Goal: Complete application form

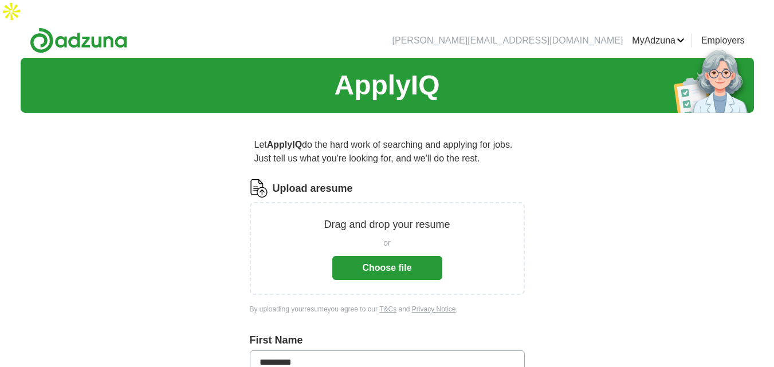
click at [403, 256] on button "Choose file" at bounding box center [387, 268] width 110 height 24
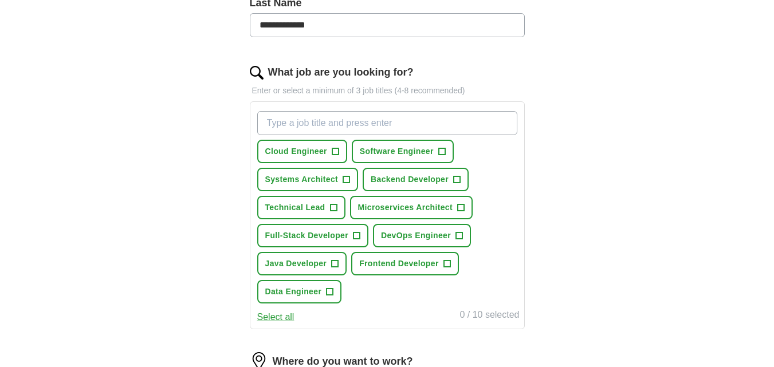
scroll to position [344, 0]
click at [305, 111] on input "What job are you looking for?" at bounding box center [387, 123] width 260 height 24
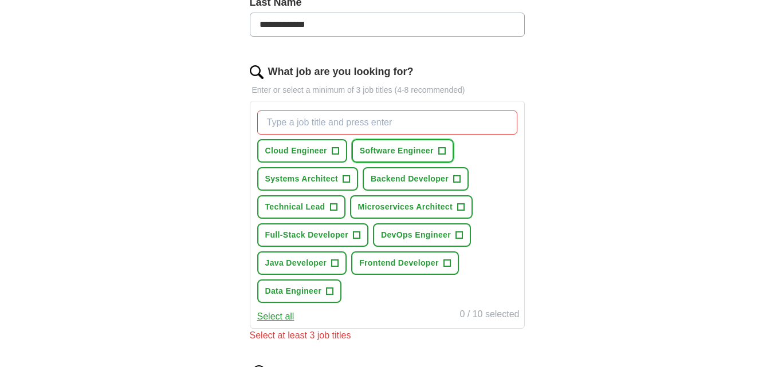
click at [386, 139] on button "Software Engineer +" at bounding box center [403, 150] width 102 height 23
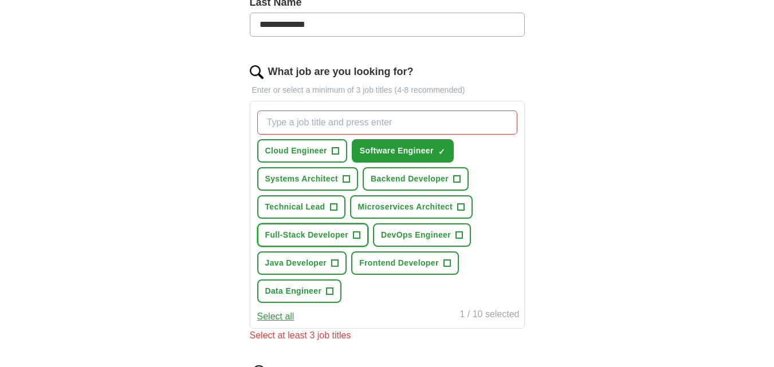
click at [327, 229] on span "Full-Stack Developer" at bounding box center [307, 235] width 84 height 12
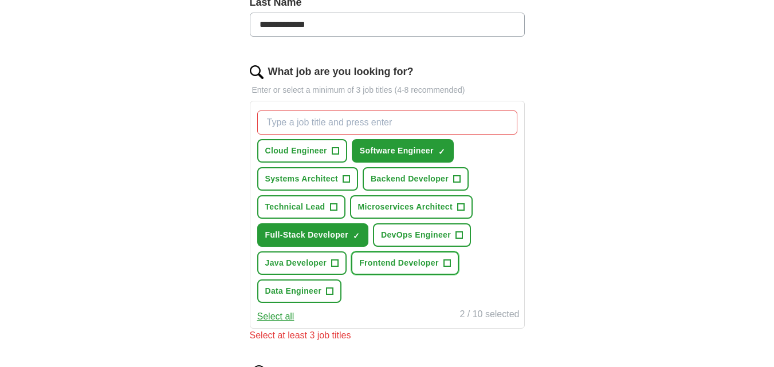
click at [393, 257] on span "Frontend Developer" at bounding box center [399, 263] width 80 height 12
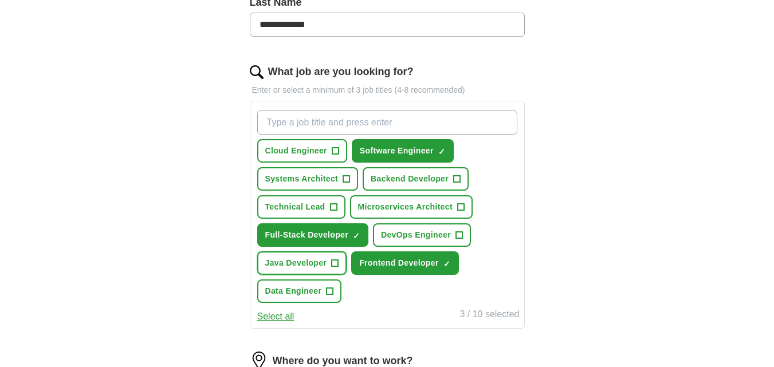
click at [309, 257] on span "Java Developer" at bounding box center [296, 263] width 62 height 12
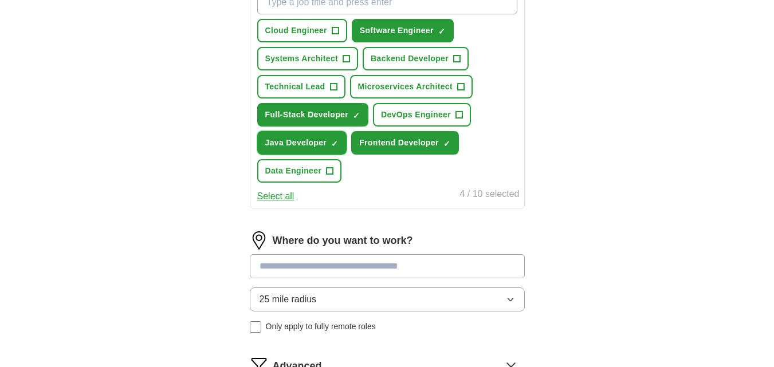
scroll to position [516, 0]
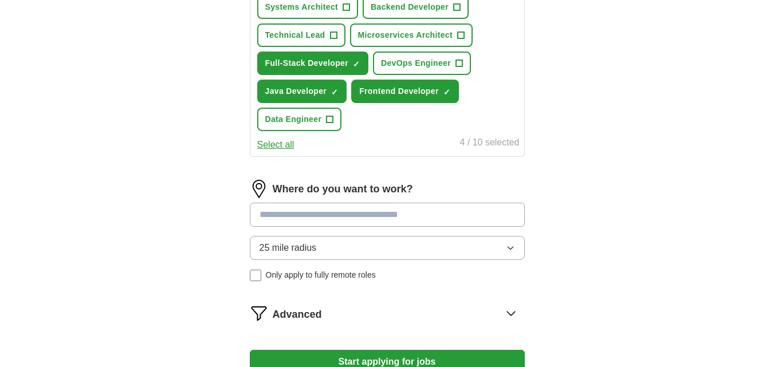
click at [330, 203] on input at bounding box center [387, 215] width 275 height 24
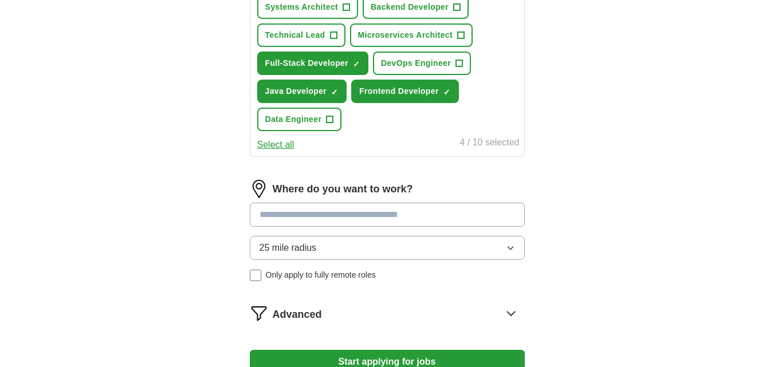
click at [330, 203] on input at bounding box center [387, 215] width 275 height 24
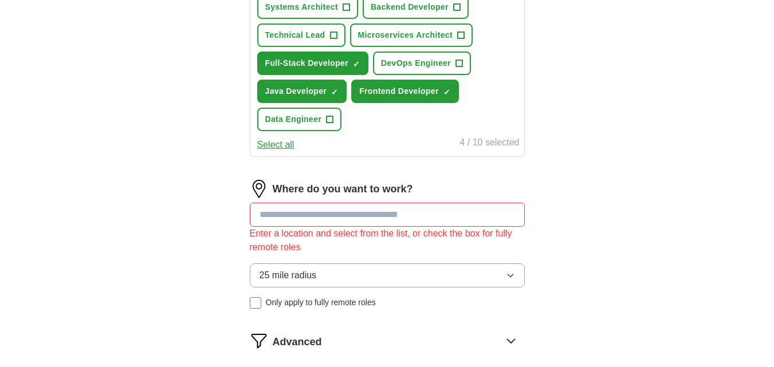
click at [321, 225] on div "Where do you want to work? Enter a location and select from the list, or check …" at bounding box center [387, 249] width 275 height 138
click at [508, 275] on icon "button" at bounding box center [510, 276] width 5 height 3
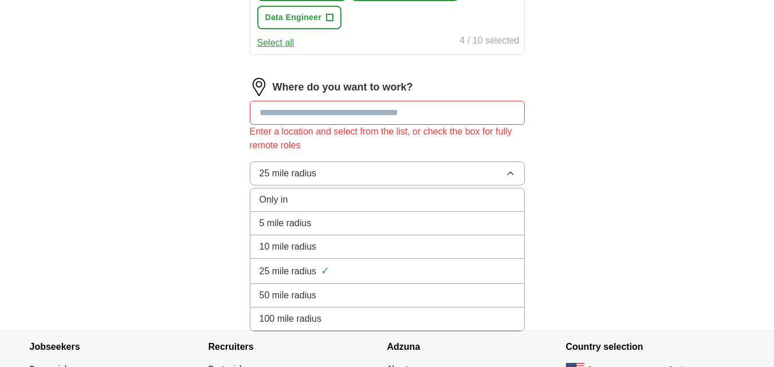
scroll to position [630, 0]
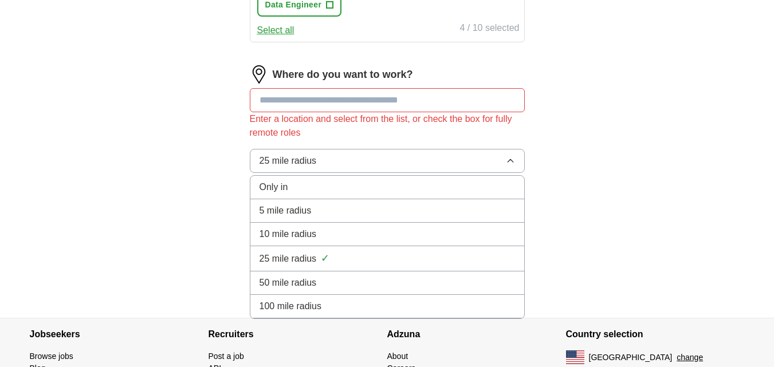
click at [288, 276] on span "50 mile radius" at bounding box center [288, 283] width 57 height 14
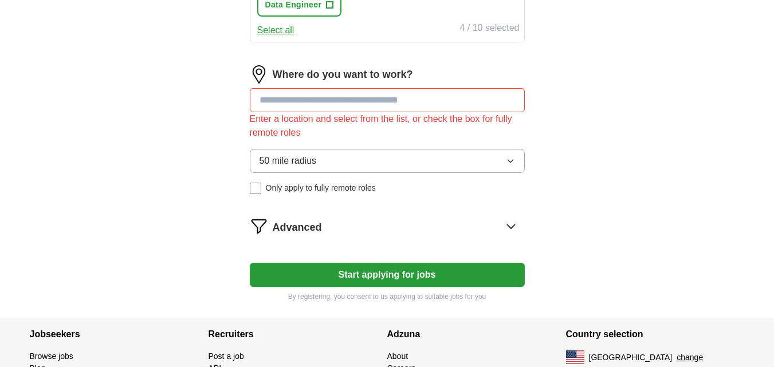
click at [434, 263] on button "Start applying for jobs" at bounding box center [387, 275] width 275 height 24
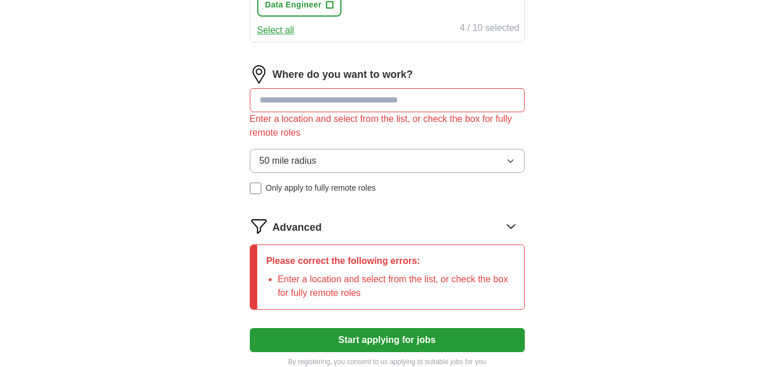
click at [285, 88] on input at bounding box center [387, 100] width 275 height 24
click at [418, 273] on li "Enter a location and select from the list, or check the box for fully remote ro…" at bounding box center [396, 287] width 237 height 28
click at [284, 88] on input at bounding box center [387, 100] width 275 height 24
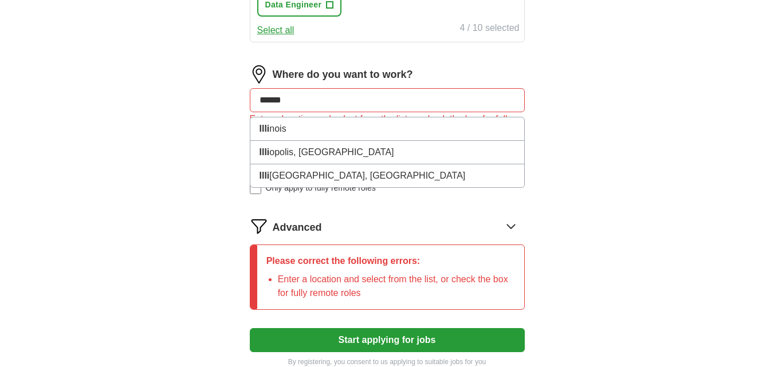
type input "*******"
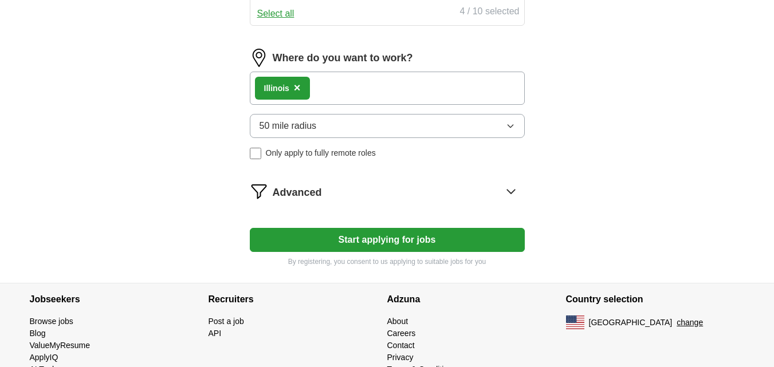
scroll to position [656, 0]
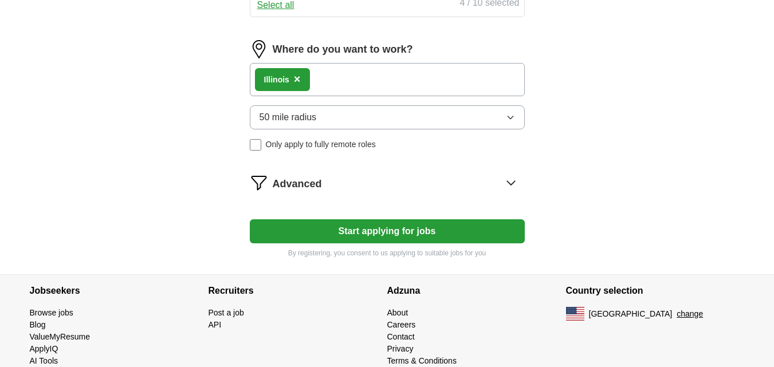
click at [401, 219] on button "Start applying for jobs" at bounding box center [387, 231] width 275 height 24
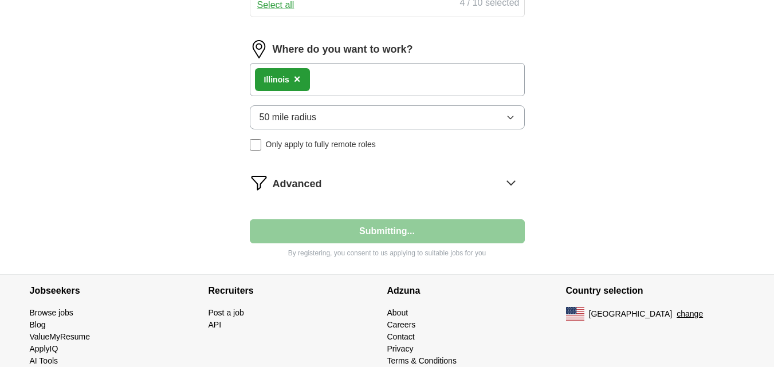
select select "**"
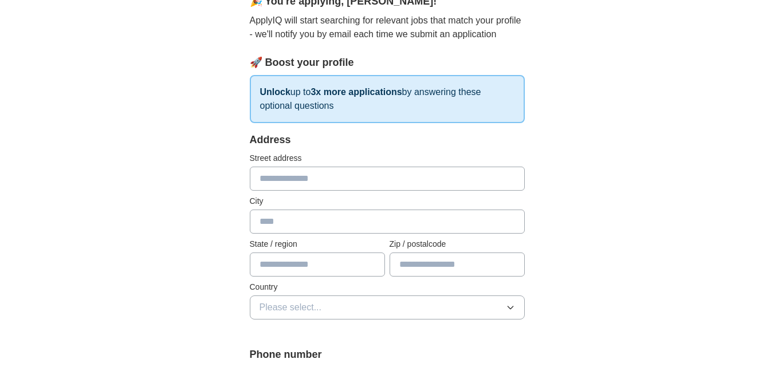
scroll to position [172, 0]
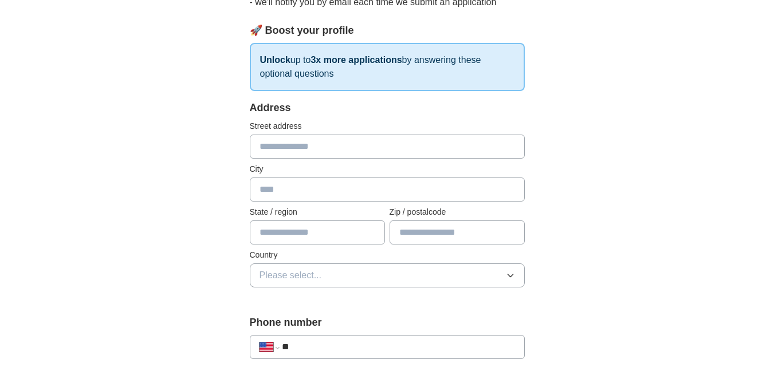
click at [304, 135] on input "text" at bounding box center [387, 147] width 275 height 24
type input "**********"
type input "*******"
type input "**********"
type input "*****"
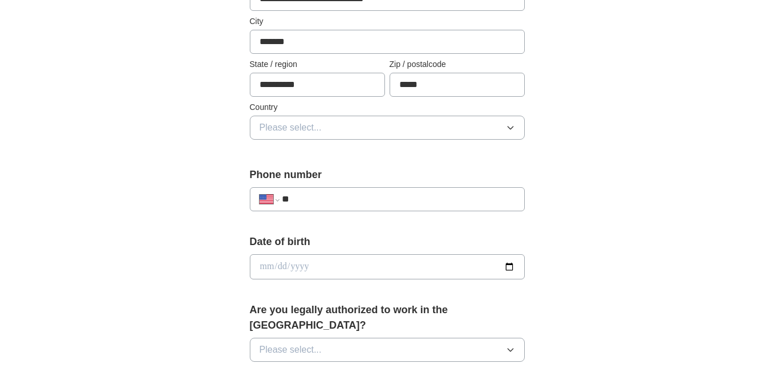
scroll to position [344, 0]
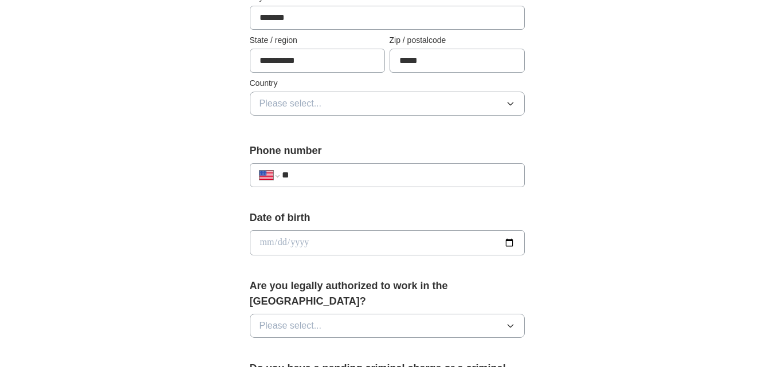
click at [321, 92] on button "Please select..." at bounding box center [387, 104] width 275 height 24
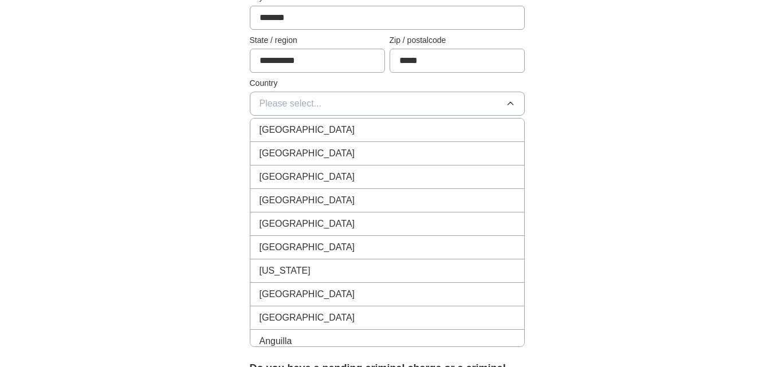
click at [304, 147] on span "[GEOGRAPHIC_DATA]" at bounding box center [308, 154] width 96 height 14
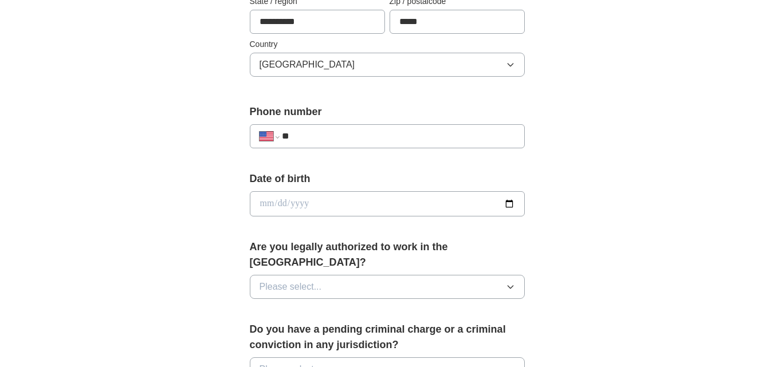
scroll to position [401, 0]
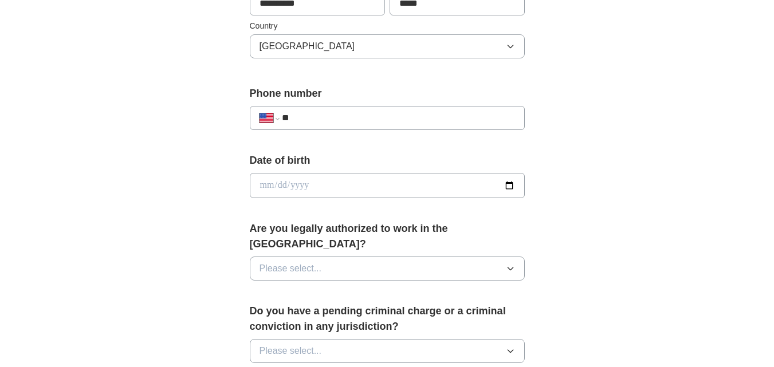
click at [334, 111] on input "**" at bounding box center [398, 118] width 233 height 14
click at [355, 111] on input "**" at bounding box center [398, 118] width 233 height 14
click at [356, 111] on input "**" at bounding box center [398, 118] width 233 height 14
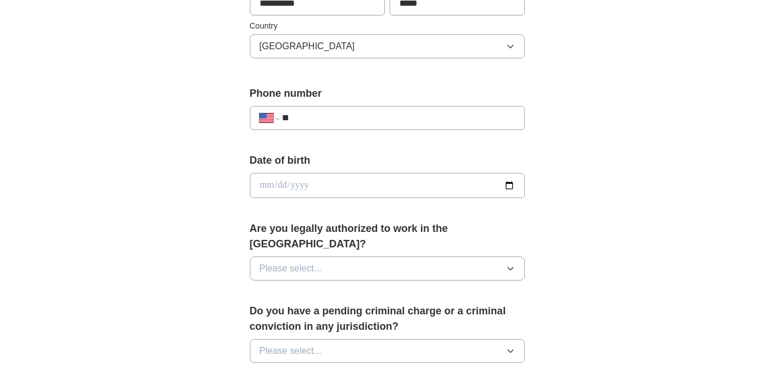
click at [319, 111] on input "**" at bounding box center [398, 118] width 233 height 14
paste input "**********"
type input "**********"
click at [511, 173] on input "date" at bounding box center [387, 185] width 275 height 25
click at [504, 173] on input "date" at bounding box center [387, 185] width 275 height 25
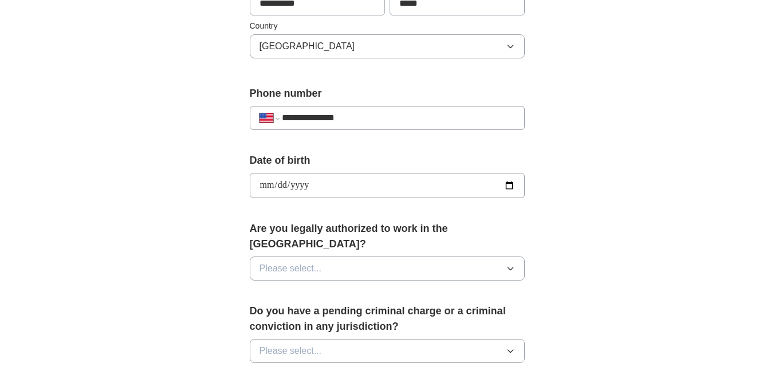
type input "**********"
click at [345, 257] on button "Please select..." at bounding box center [387, 269] width 275 height 24
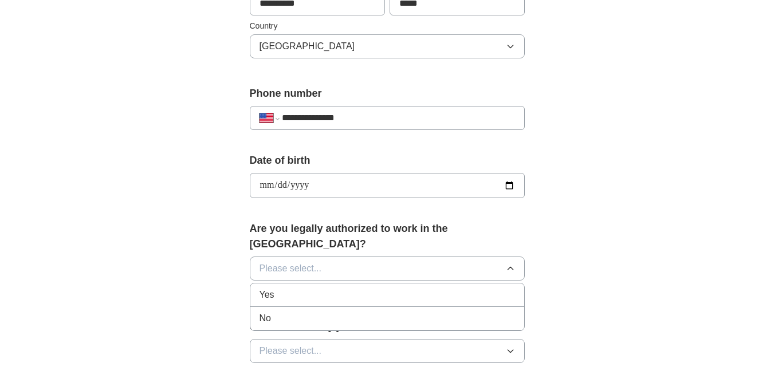
click at [287, 288] on div "Yes" at bounding box center [388, 295] width 256 height 14
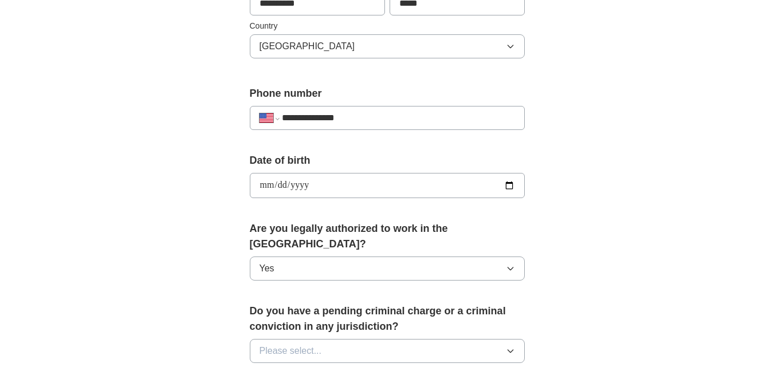
scroll to position [458, 0]
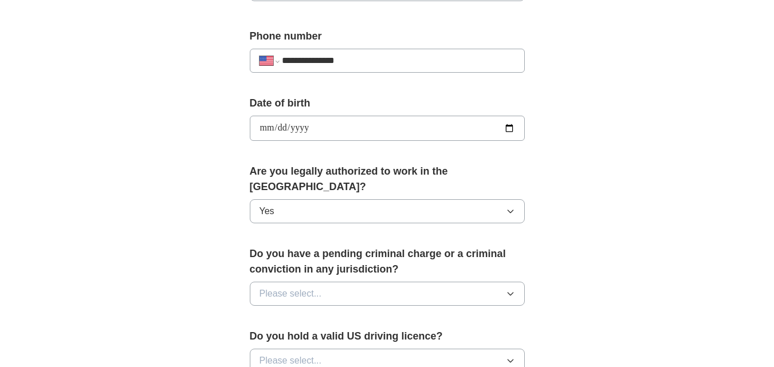
click at [350, 282] on button "Please select..." at bounding box center [387, 294] width 275 height 24
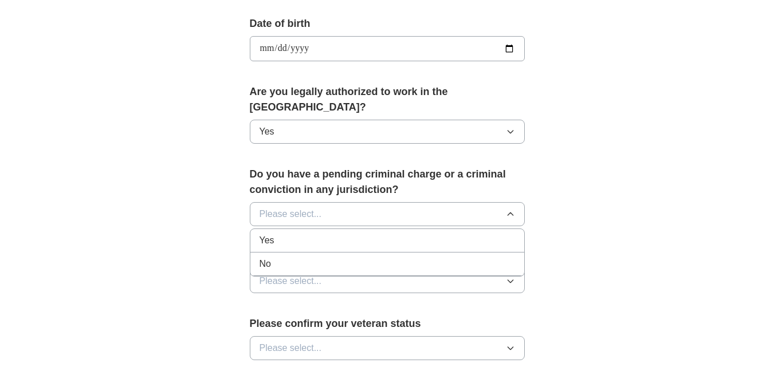
scroll to position [573, 0]
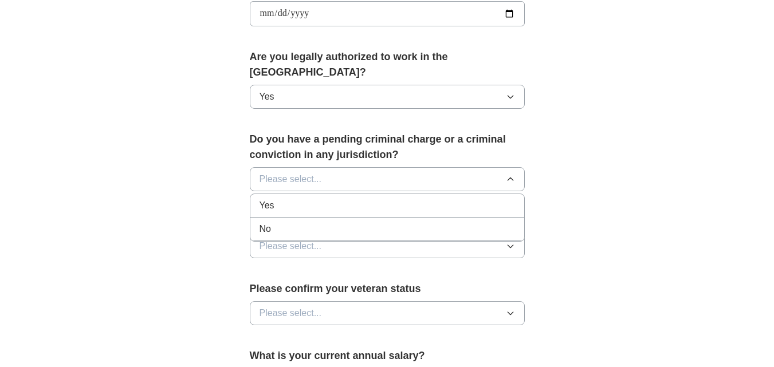
click at [282, 222] on div "No" at bounding box center [388, 229] width 256 height 14
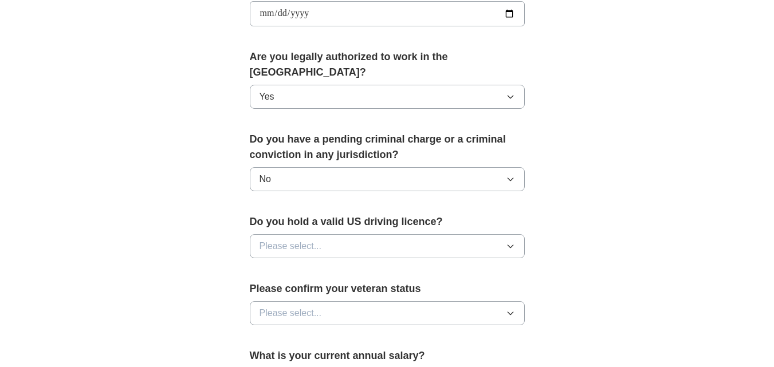
scroll to position [630, 0]
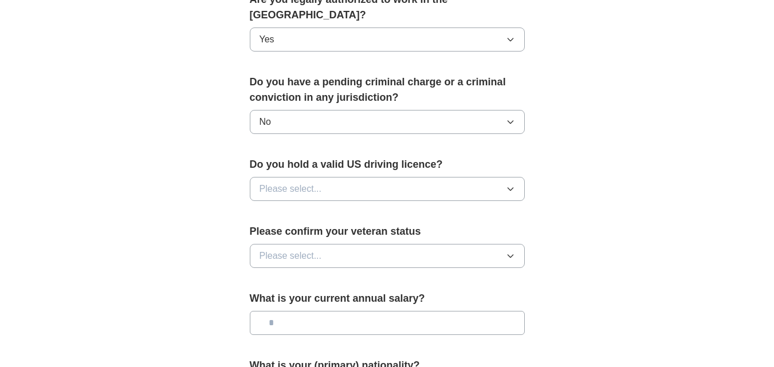
click at [364, 177] on button "Please select..." at bounding box center [387, 189] width 275 height 24
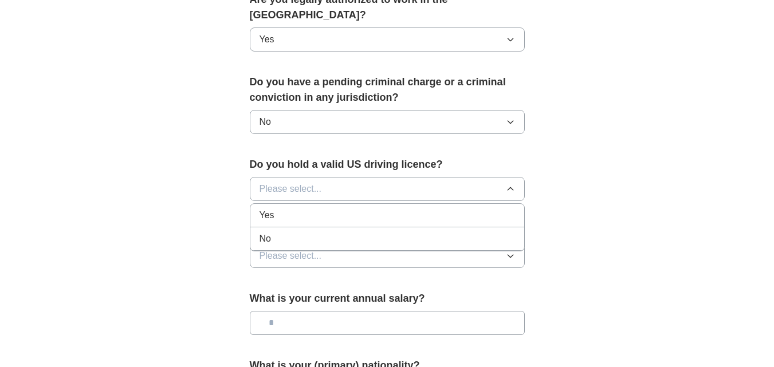
click at [288, 232] on div "No" at bounding box center [388, 239] width 256 height 14
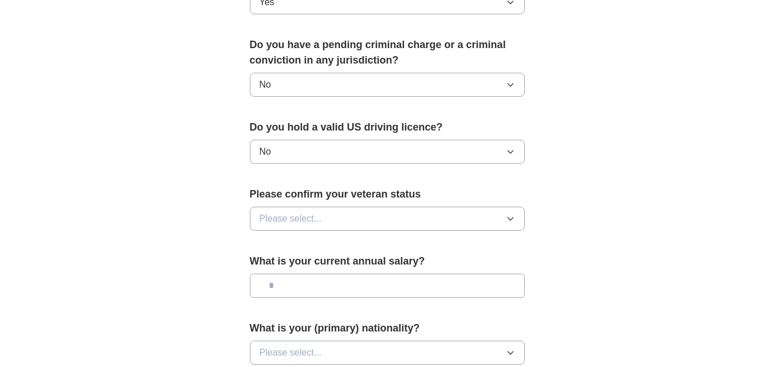
scroll to position [688, 0]
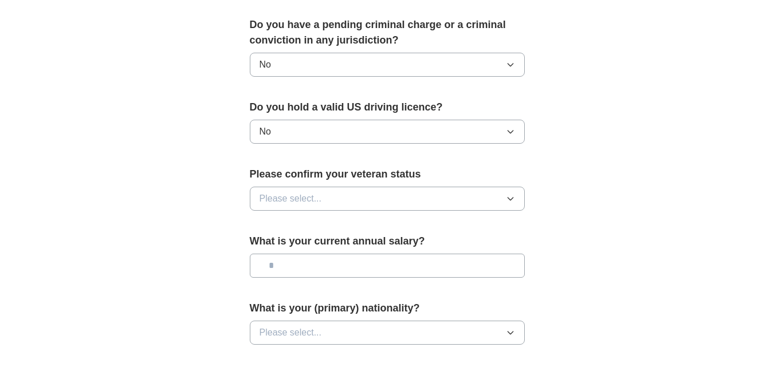
click at [330, 187] on button "Please select..." at bounding box center [387, 199] width 275 height 24
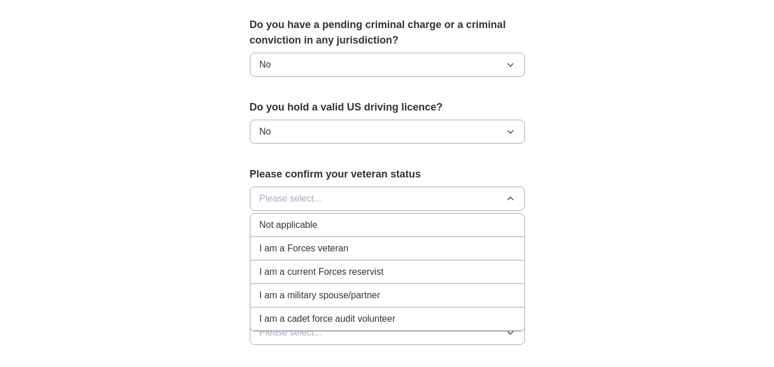
click at [287, 218] on span "Not applicable" at bounding box center [289, 225] width 58 height 14
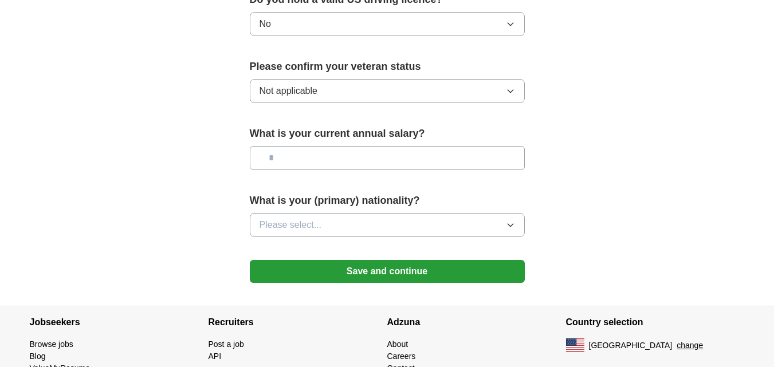
scroll to position [802, 0]
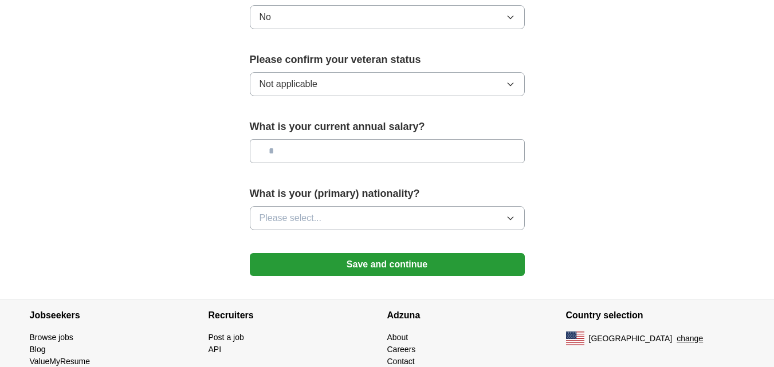
click at [351, 139] on input "text" at bounding box center [387, 151] width 275 height 24
type input "*******"
click at [387, 206] on button "Please select..." at bounding box center [387, 218] width 275 height 24
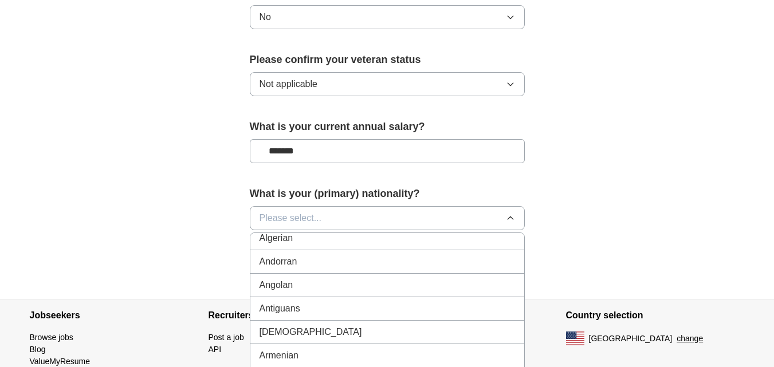
scroll to position [115, 0]
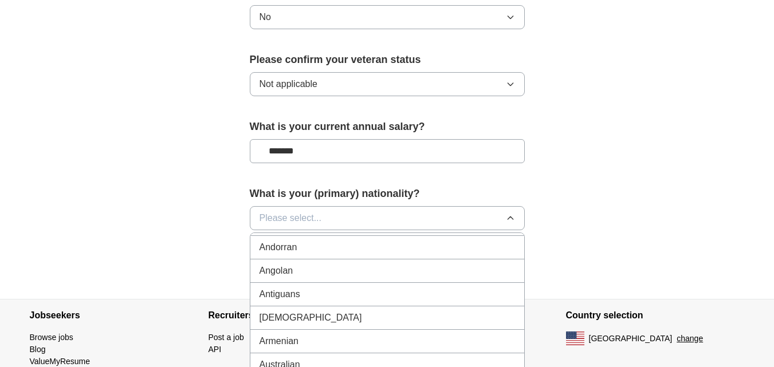
click at [300, 211] on span "Please select..." at bounding box center [291, 218] width 62 height 14
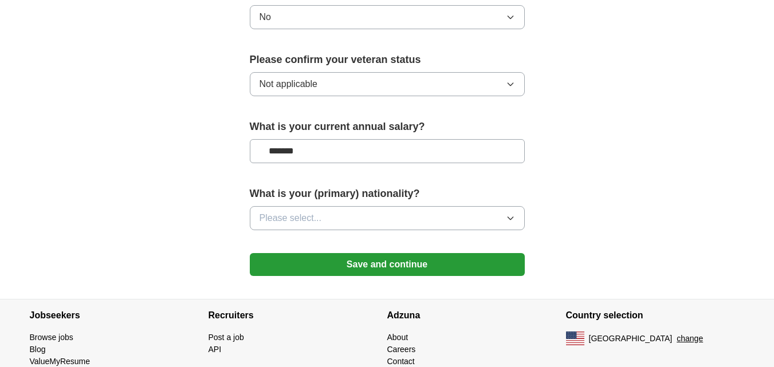
click at [383, 206] on button "Please select..." at bounding box center [387, 218] width 275 height 24
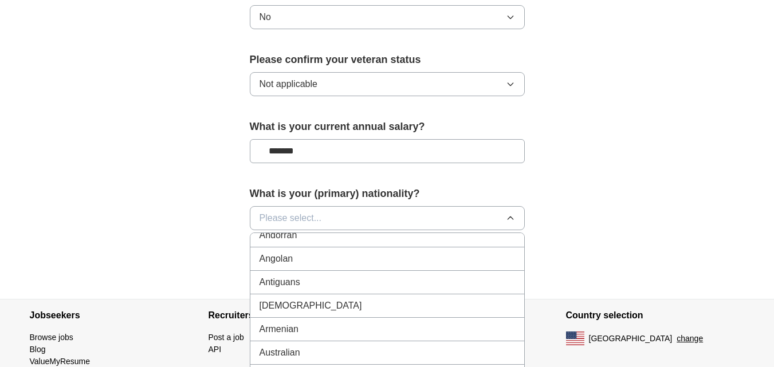
scroll to position [0, 0]
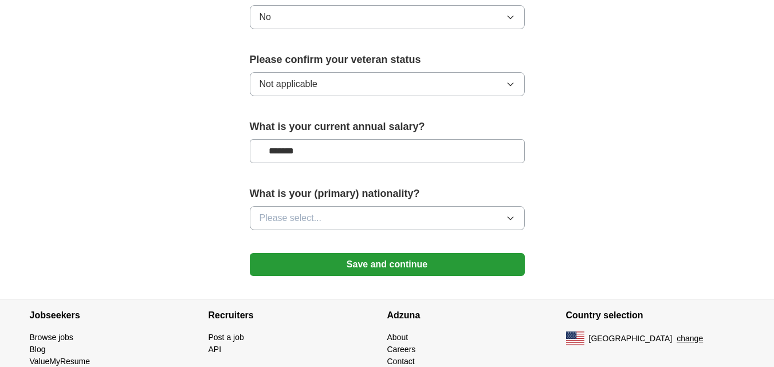
click at [677, 333] on button "change" at bounding box center [690, 339] width 26 height 12
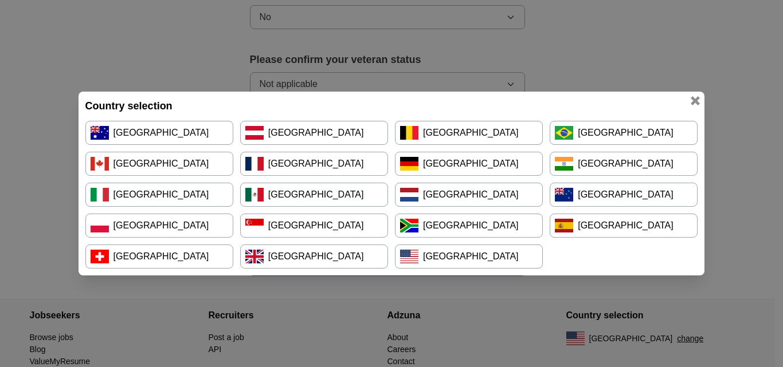
click at [693, 92] on div "Country selection [GEOGRAPHIC_DATA] [GEOGRAPHIC_DATA] [GEOGRAPHIC_DATA] [GEOGRA…" at bounding box center [392, 184] width 626 height 184
drag, startPoint x: 694, startPoint y: 100, endPoint x: 654, endPoint y: 104, distance: 39.7
click at [693, 100] on button "button" at bounding box center [695, 101] width 13 height 13
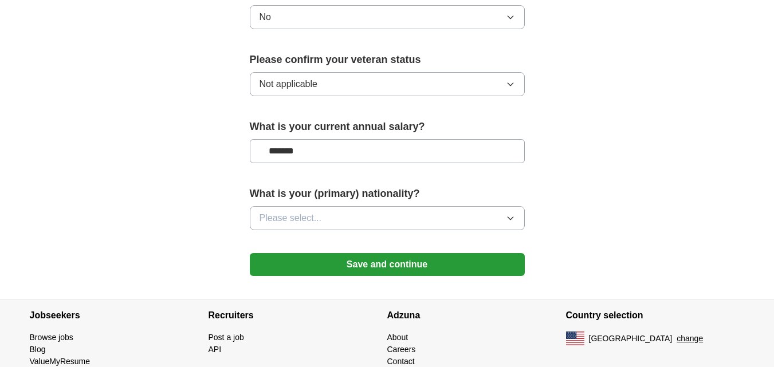
click at [401, 206] on button "Please select..." at bounding box center [387, 218] width 275 height 24
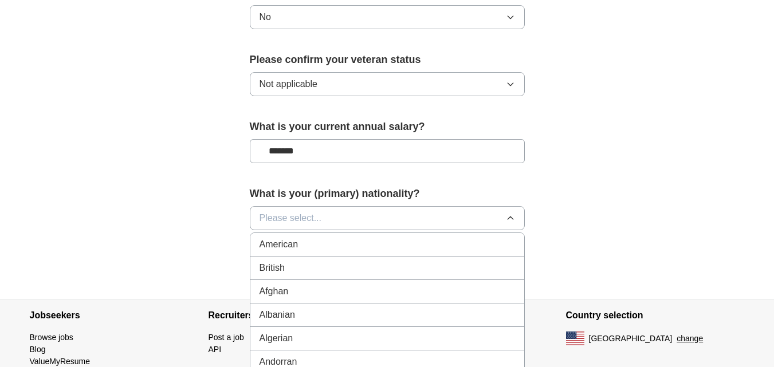
click at [334, 206] on button "Please select..." at bounding box center [387, 218] width 275 height 24
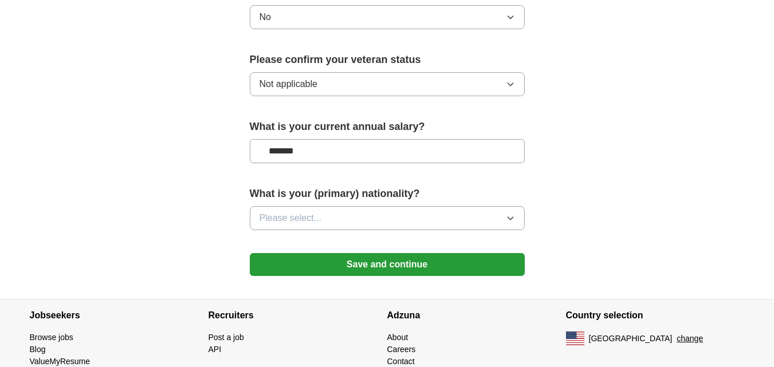
click at [339, 206] on button "Please select..." at bounding box center [387, 218] width 275 height 24
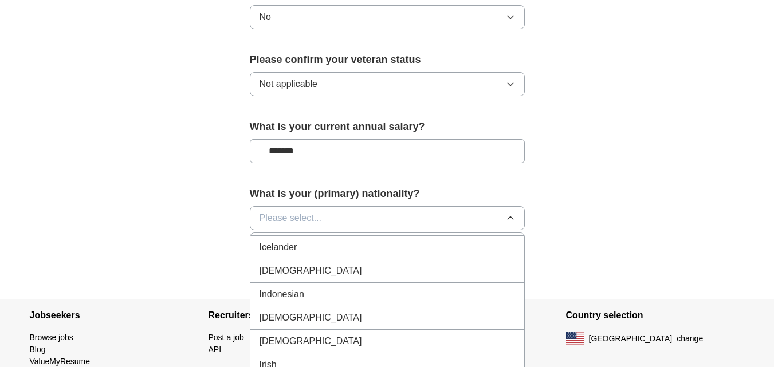
scroll to position [1834, 0]
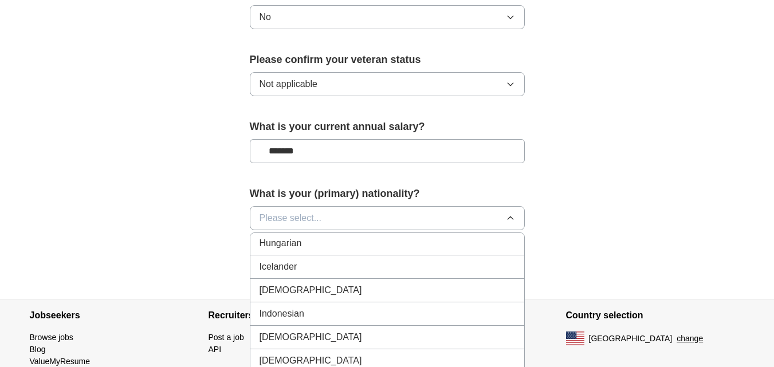
click at [284, 284] on span "[DEMOGRAPHIC_DATA]" at bounding box center [311, 291] width 103 height 14
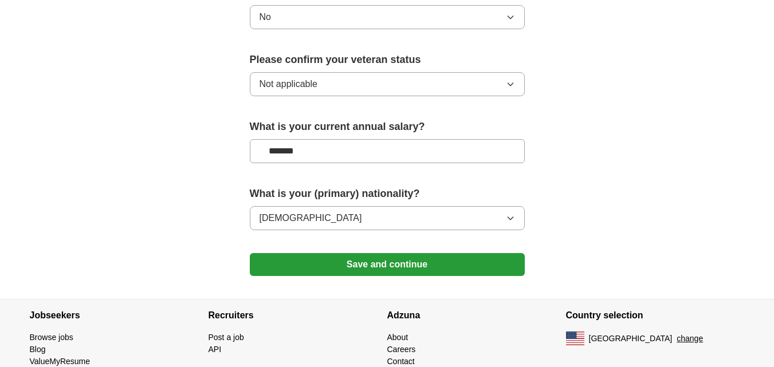
click at [336, 206] on button "[DEMOGRAPHIC_DATA]" at bounding box center [387, 218] width 275 height 24
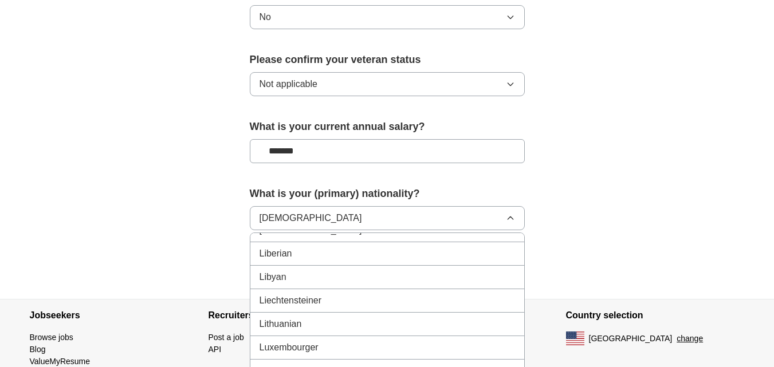
scroll to position [2407, 0]
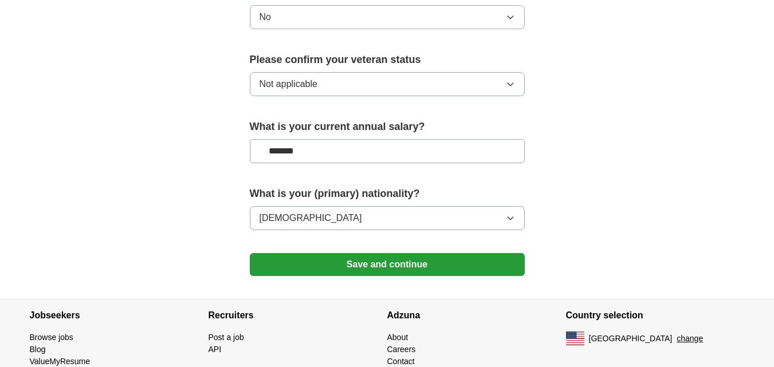
click at [431, 253] on button "Save and continue" at bounding box center [387, 264] width 275 height 23
